Goal: Check status: Check status

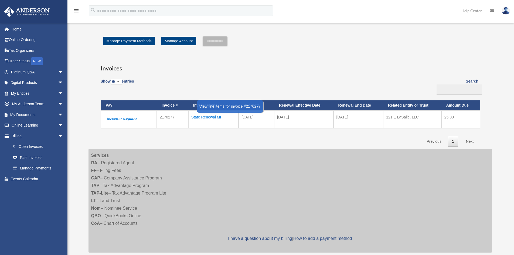
click at [207, 118] on div "State Renewal MI" at bounding box center [213, 117] width 44 height 8
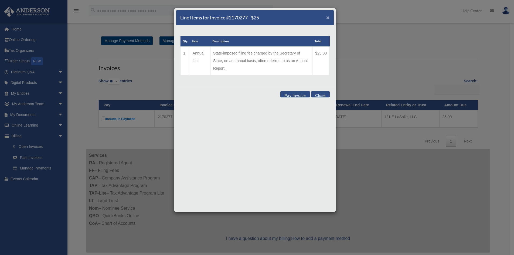
click at [328, 17] on span "×" at bounding box center [328, 17] width 4 height 6
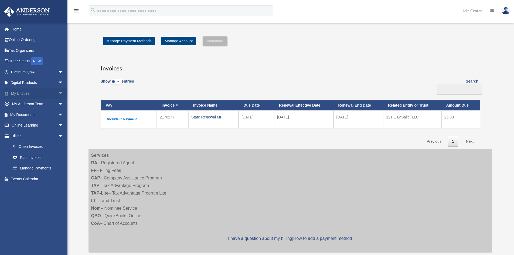
click at [20, 91] on link "My Entities arrow_drop_down" at bounding box center [38, 93] width 68 height 11
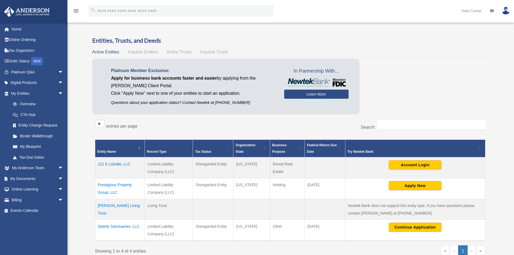
scroll to position [54, 0]
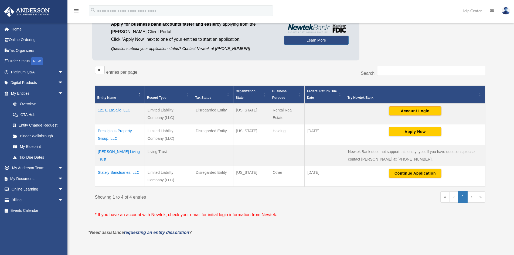
drag, startPoint x: 97, startPoint y: 172, endPoint x: 142, endPoint y: 172, distance: 45.0
click at [142, 172] on td "Stately Sanctuaries, LLC" at bounding box center [120, 176] width 50 height 21
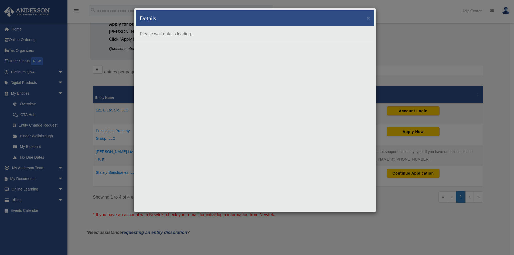
copy td "Stately Sanctuaries, LLC"
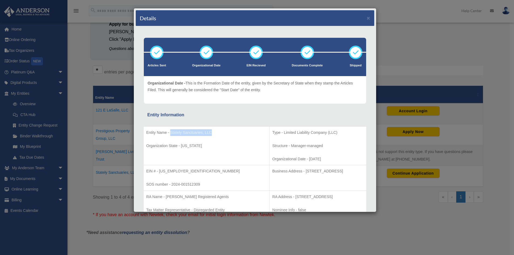
drag, startPoint x: 170, startPoint y: 133, endPoint x: 217, endPoint y: 133, distance: 46.1
click at [217, 133] on p "Entity Name - Stately Sanctuaries, LLC" at bounding box center [206, 132] width 120 height 7
copy p "Stately Sanctuaries, LLC"
click at [366, 18] on button "×" at bounding box center [368, 18] width 4 height 6
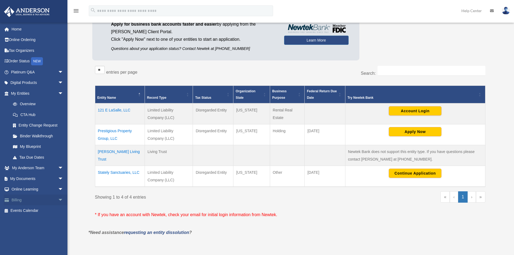
click at [19, 199] on link "Billing arrow_drop_down" at bounding box center [38, 199] width 68 height 11
click at [14, 200] on link "Billing arrow_drop_down" at bounding box center [38, 199] width 68 height 11
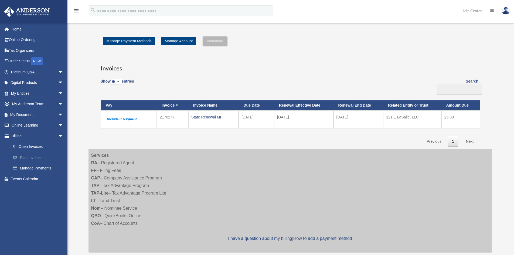
click at [24, 158] on link "Past Invoices" at bounding box center [40, 157] width 64 height 11
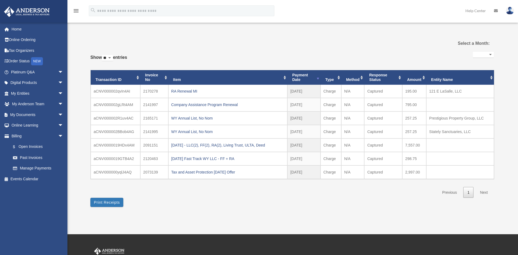
select select
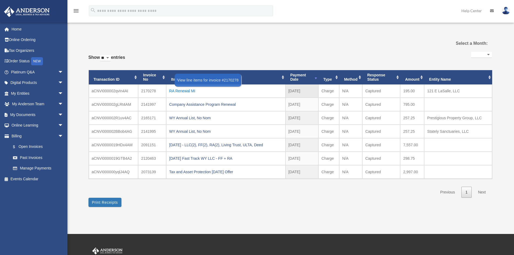
click at [180, 91] on div "RA Renewal MI" at bounding box center [225, 91] width 113 height 8
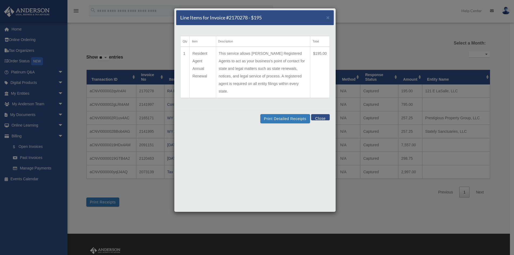
click at [320, 114] on button "Close" at bounding box center [320, 117] width 19 height 6
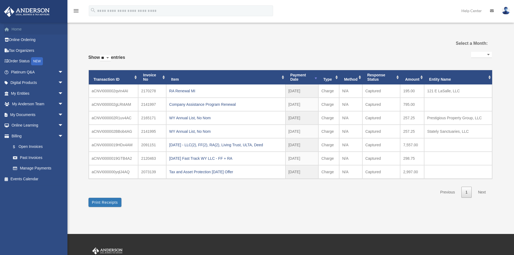
click at [14, 28] on link "Home" at bounding box center [38, 29] width 68 height 11
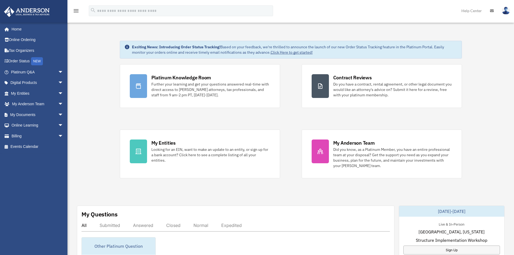
scroll to position [81, 0]
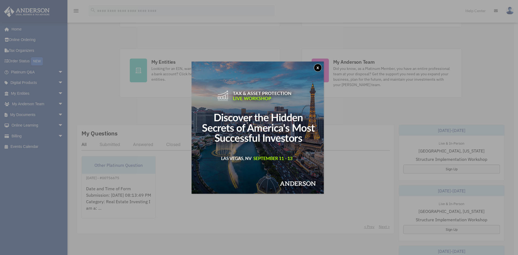
click at [317, 67] on button "x" at bounding box center [318, 68] width 8 height 8
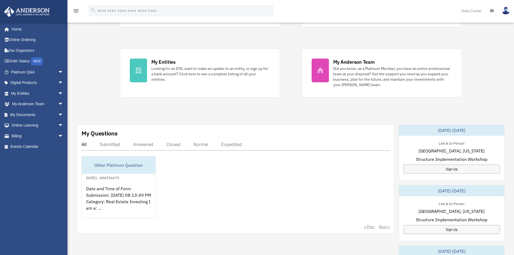
scroll to position [27, 0]
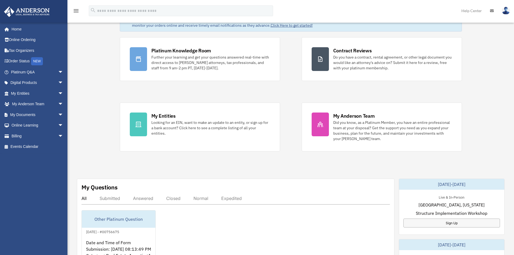
click at [491, 10] on icon at bounding box center [492, 11] width 4 height 4
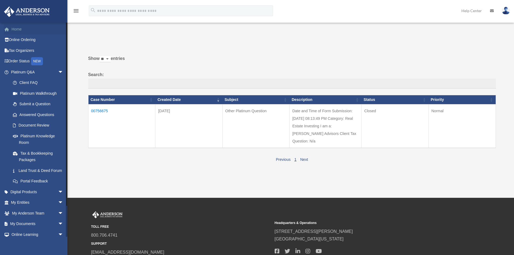
click at [22, 28] on link "Home" at bounding box center [38, 29] width 68 height 11
